Goal: Find specific page/section: Find specific page/section

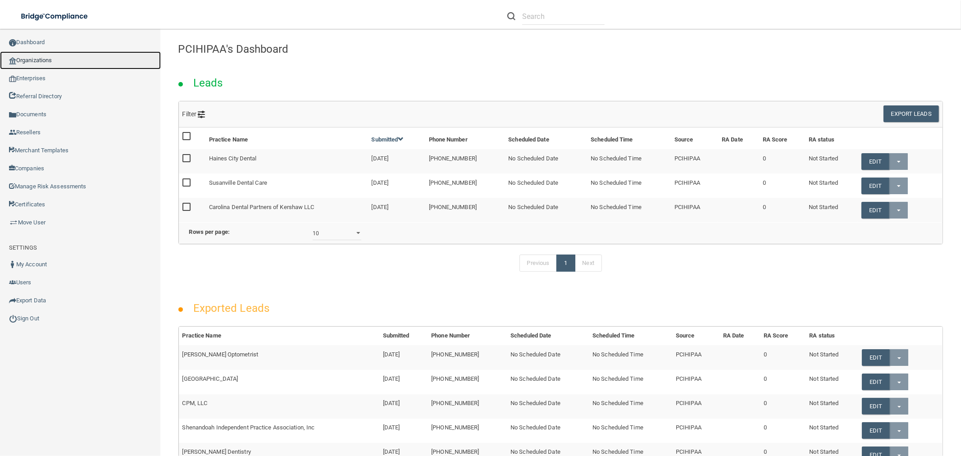
click at [36, 55] on link "Organizations" at bounding box center [80, 60] width 161 height 18
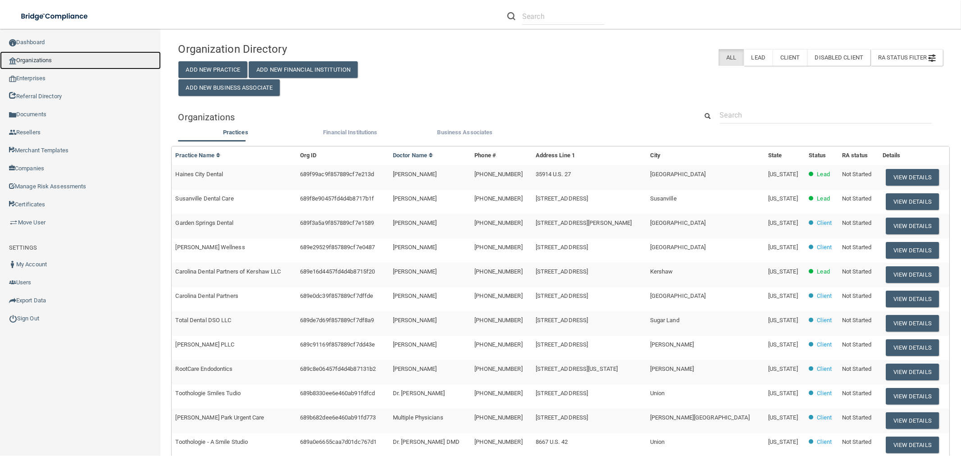
click at [61, 61] on link "Organizations" at bounding box center [80, 60] width 161 height 18
click at [755, 114] on input "text" at bounding box center [826, 115] width 212 height 17
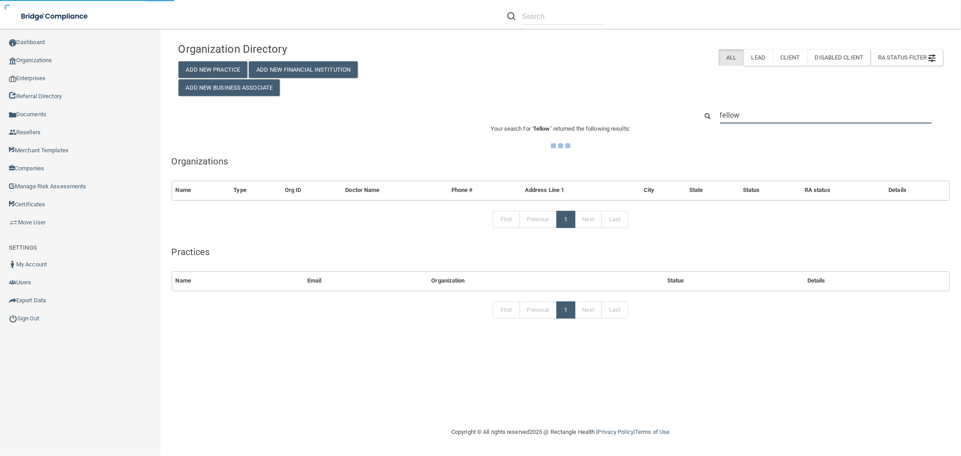
type input "fellows"
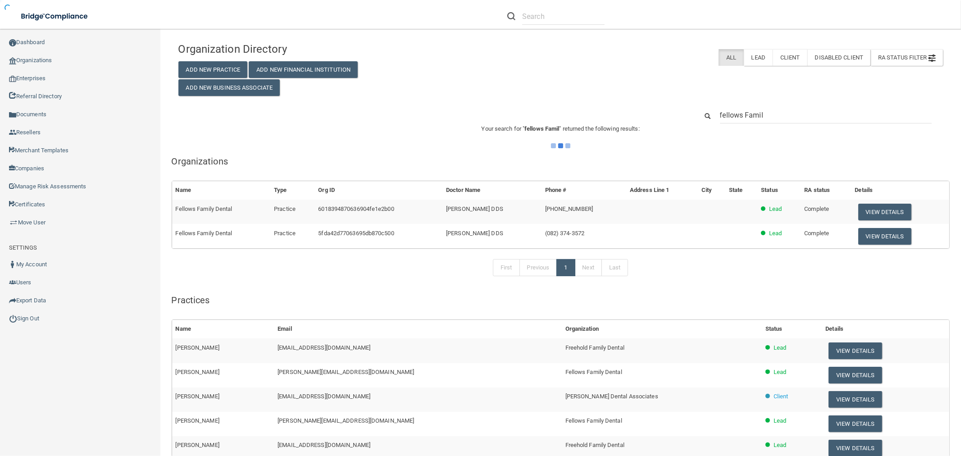
type input "fellows Family"
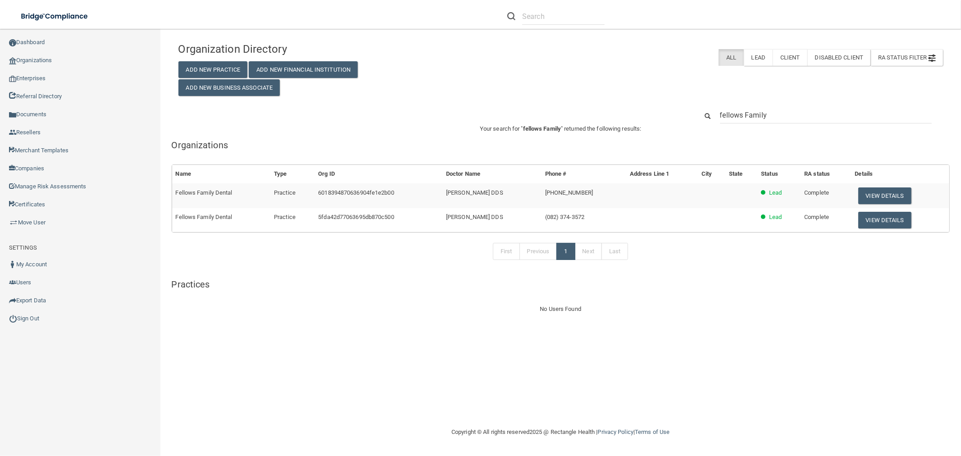
drag, startPoint x: 780, startPoint y: 115, endPoint x: 681, endPoint y: 116, distance: 98.7
click at [681, 116] on div "fellows Family" at bounding box center [561, 115] width 779 height 17
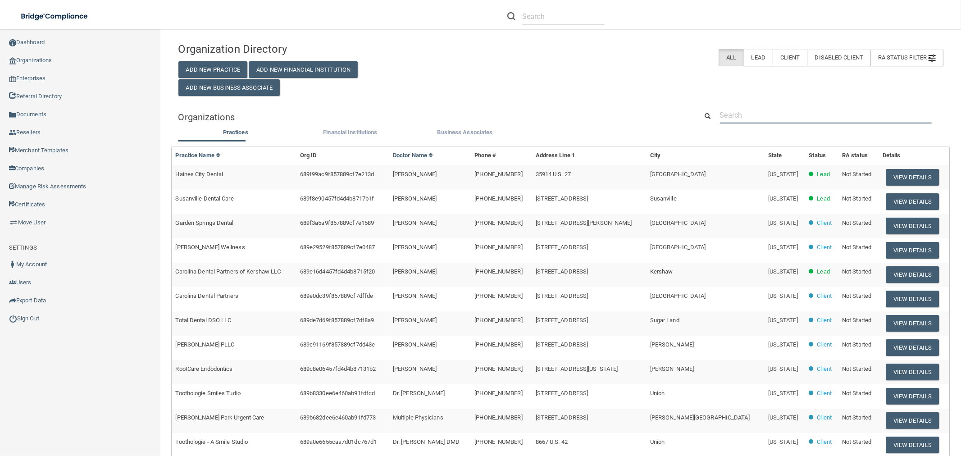
click at [745, 114] on input "text" at bounding box center [826, 115] width 212 height 17
paste input "Fellows Family Dental"
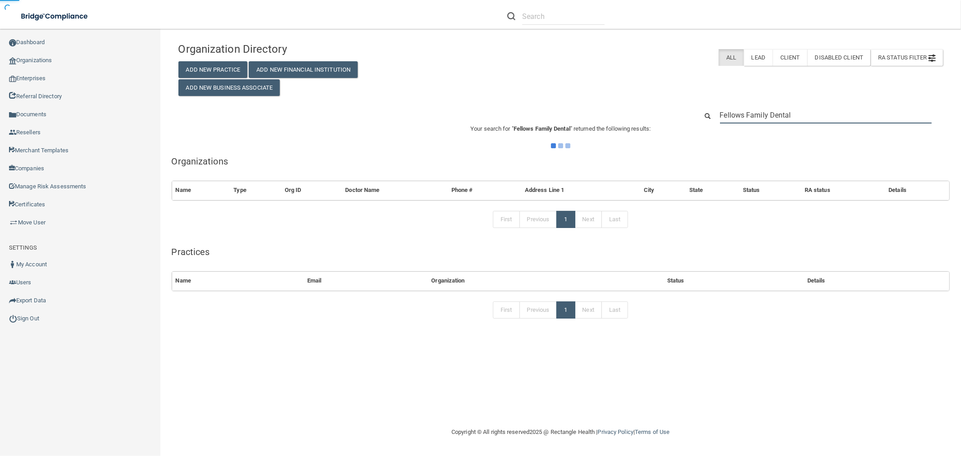
type input "Fellows Family Dental"
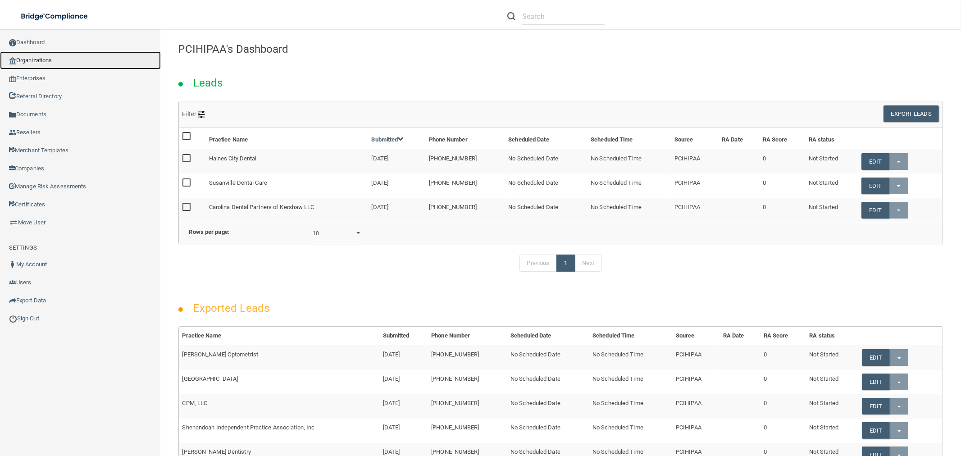
drag, startPoint x: 68, startPoint y: 60, endPoint x: 227, endPoint y: 89, distance: 161.7
click at [68, 60] on link "Organizations" at bounding box center [80, 60] width 161 height 18
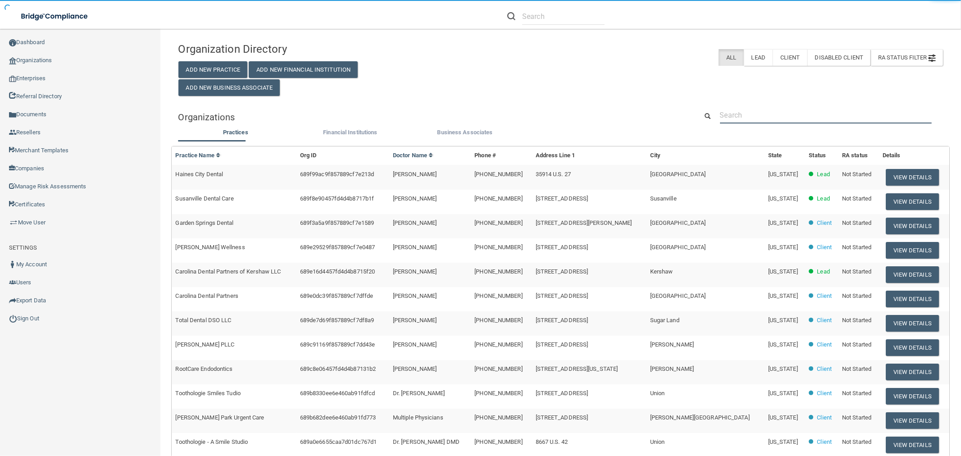
click at [794, 114] on input "text" at bounding box center [826, 115] width 212 height 17
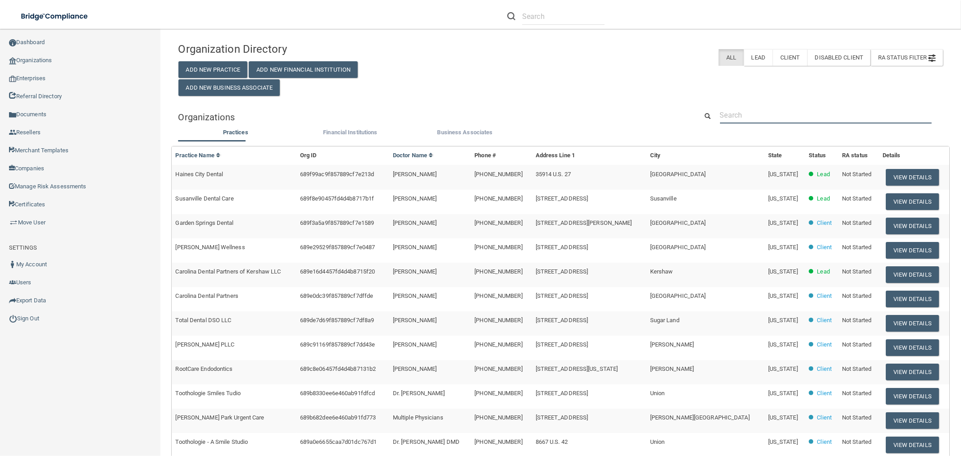
paste input "[PHONE_NUMBER]"
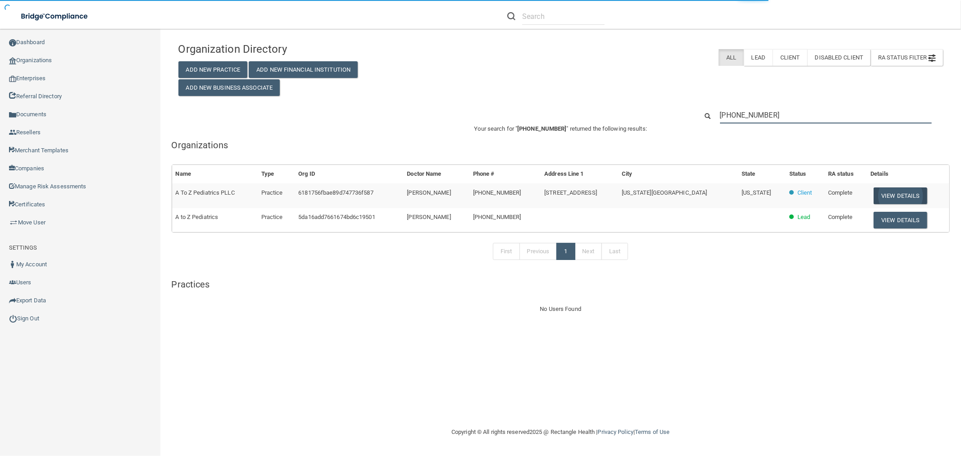
type input "[PHONE_NUMBER]"
click at [907, 192] on button "View Details" at bounding box center [900, 195] width 53 height 17
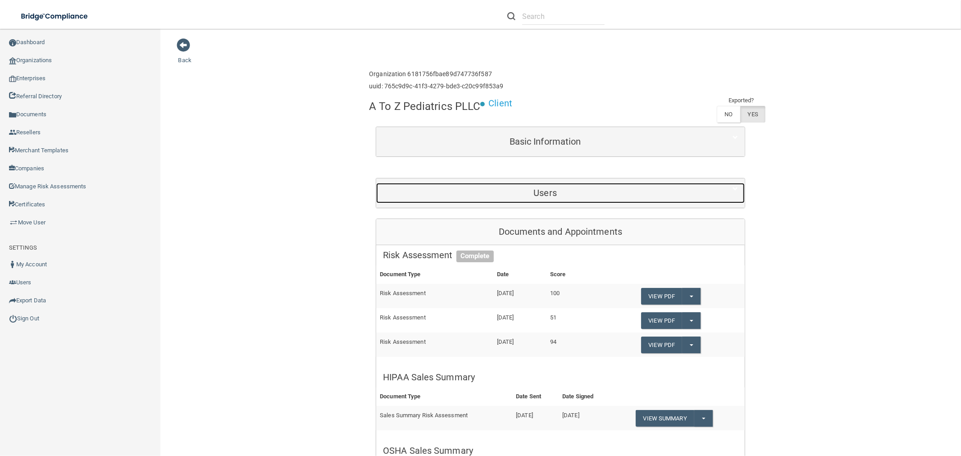
click at [539, 191] on h5 "Users" at bounding box center [545, 193] width 324 height 10
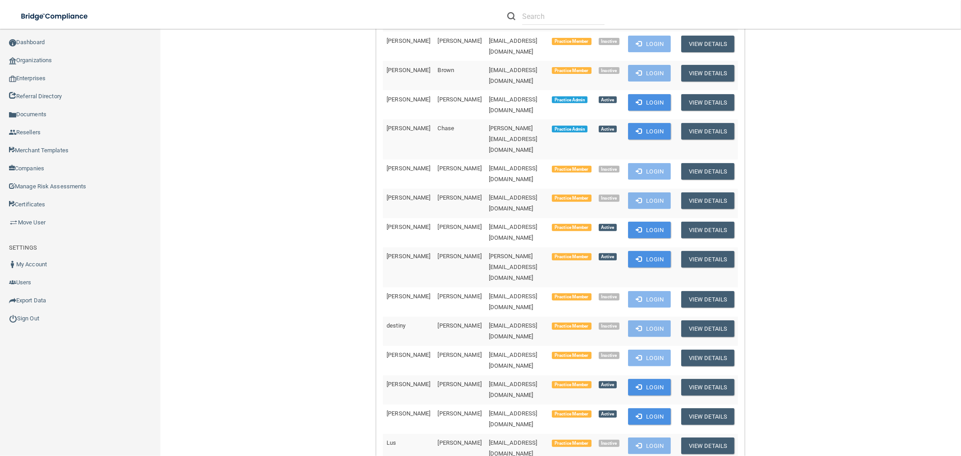
scroll to position [400, 0]
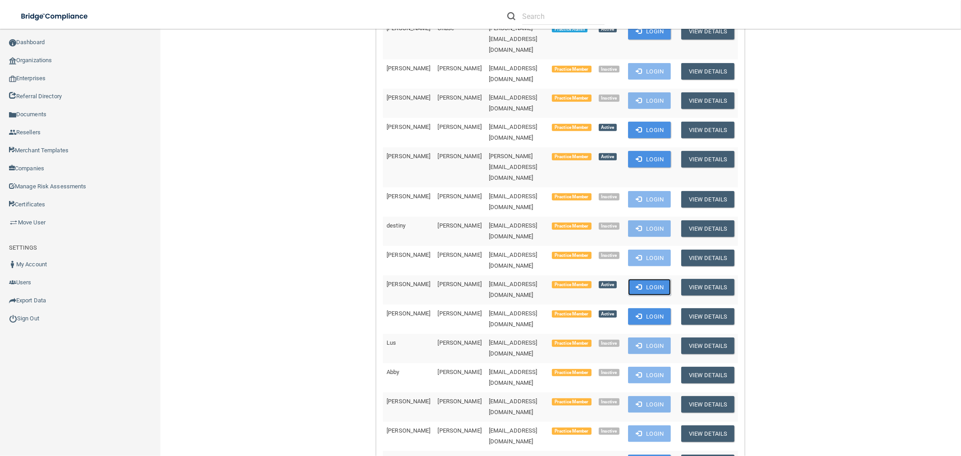
click at [654, 279] on button "Login" at bounding box center [649, 287] width 43 height 17
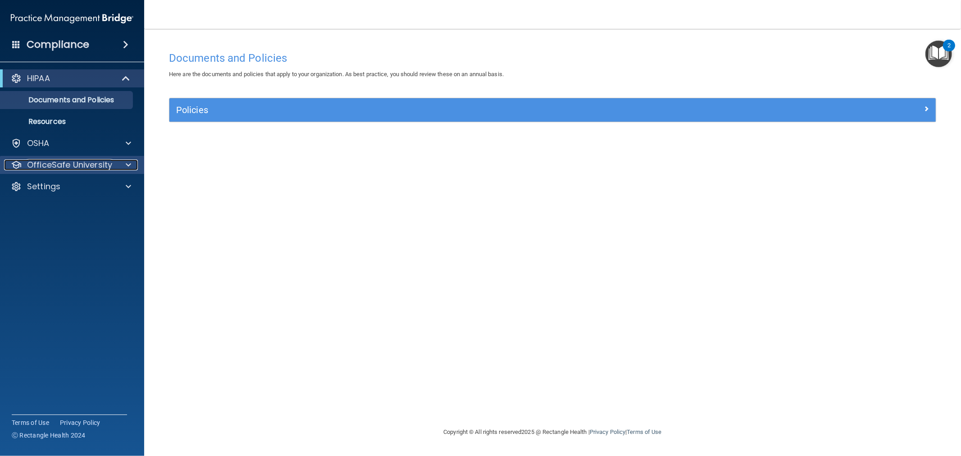
drag, startPoint x: 58, startPoint y: 167, endPoint x: 65, endPoint y: 169, distance: 7.3
click at [58, 167] on p "OfficeSafe University" at bounding box center [69, 165] width 85 height 11
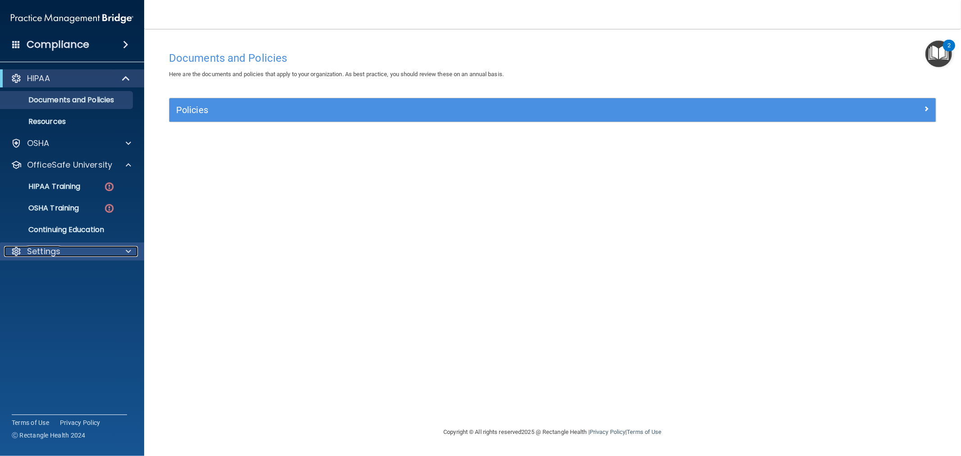
click at [53, 254] on p "Settings" at bounding box center [43, 251] width 33 height 11
click at [42, 292] on p "Sign Out" at bounding box center [67, 294] width 123 height 9
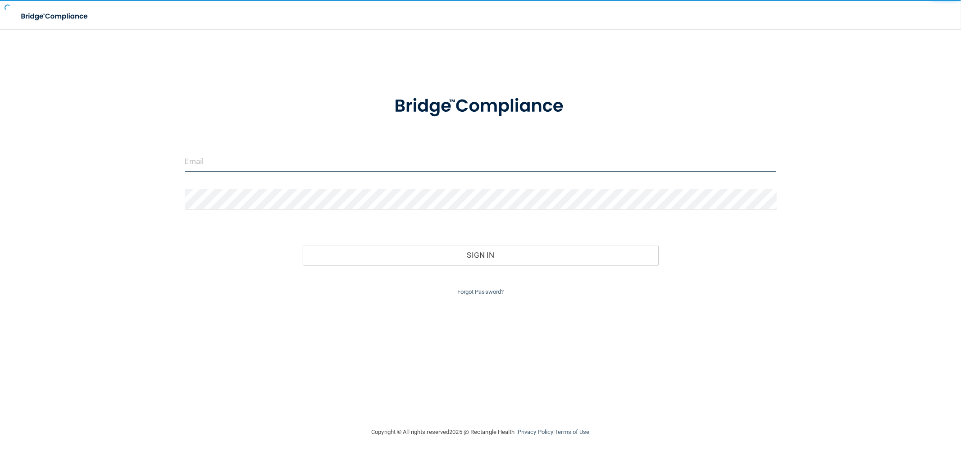
type input "clacys@pcihipaa.com"
